Goal: Task Accomplishment & Management: Use online tool/utility

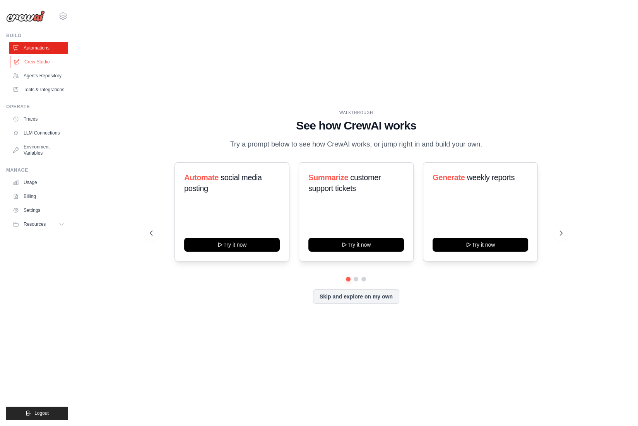
click at [50, 62] on link "Crew Studio" at bounding box center [39, 62] width 58 height 12
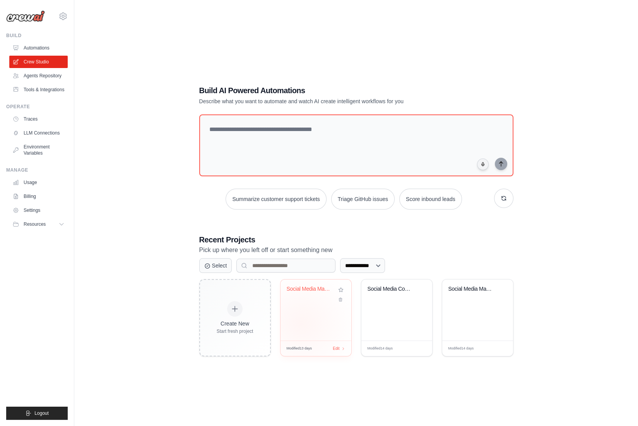
click at [314, 317] on div "Social Media Management Hub" at bounding box center [316, 310] width 71 height 61
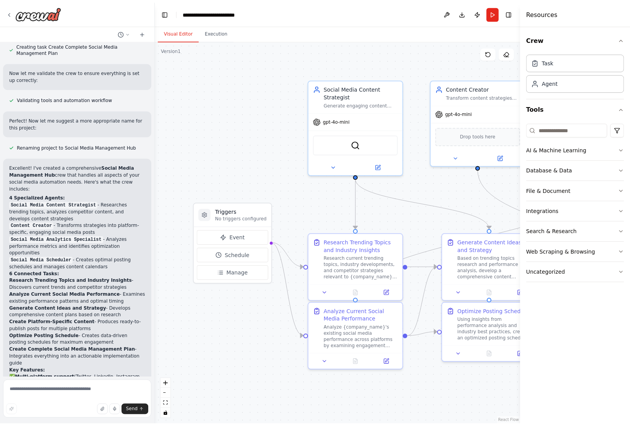
scroll to position [574, 0]
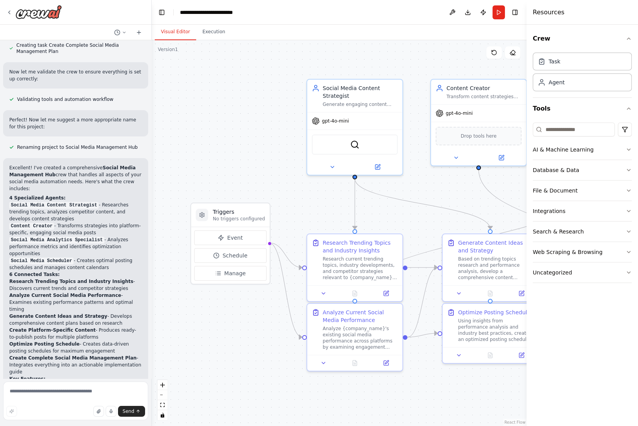
drag, startPoint x: 223, startPoint y: 153, endPoint x: 152, endPoint y: 154, distance: 71.2
click at [152, 154] on div "Create a crew that schedules and publishes social media content across multiple…" at bounding box center [319, 213] width 638 height 426
click at [510, 11] on button "Toggle Right Sidebar" at bounding box center [515, 12] width 11 height 11
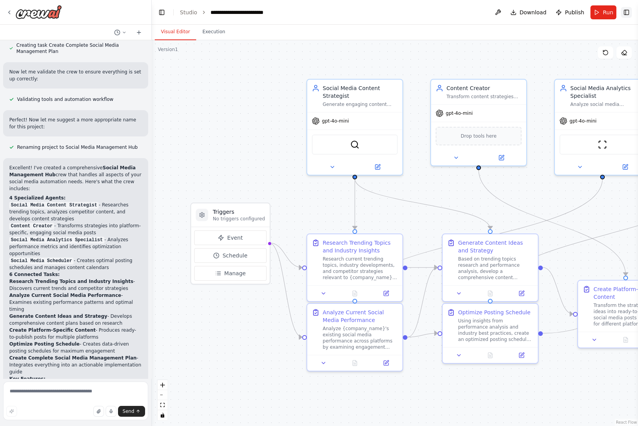
click at [625, 13] on button "Toggle Right Sidebar" at bounding box center [626, 12] width 11 height 11
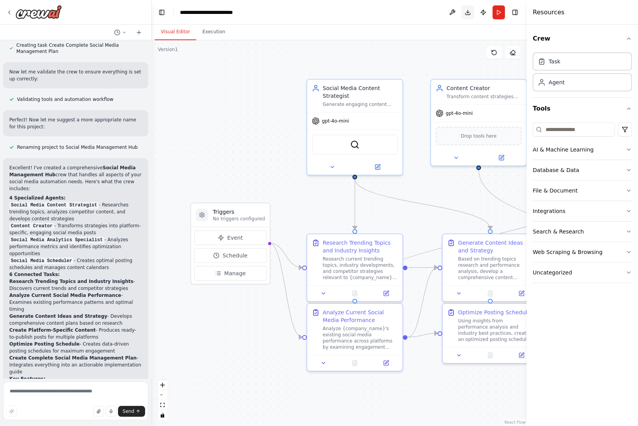
click at [467, 14] on button "Download" at bounding box center [468, 12] width 12 height 14
